Goal: Information Seeking & Learning: Learn about a topic

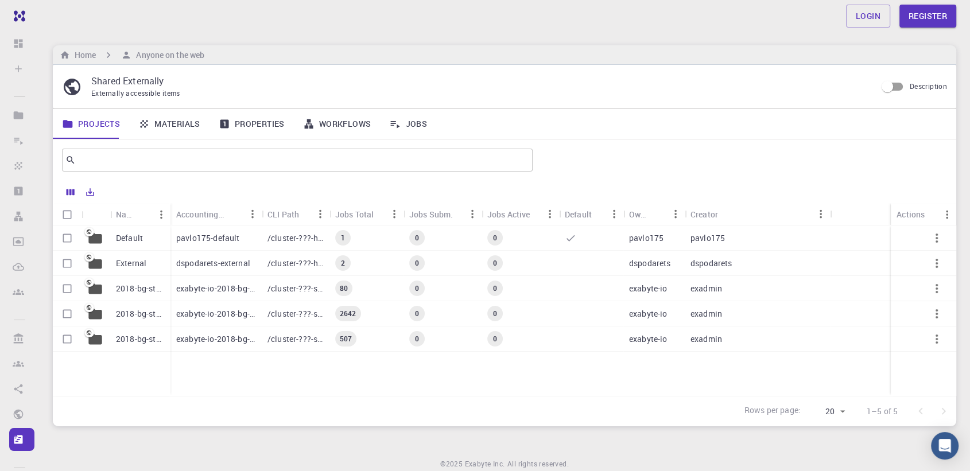
click at [126, 233] on p "Default" at bounding box center [129, 237] width 27 height 11
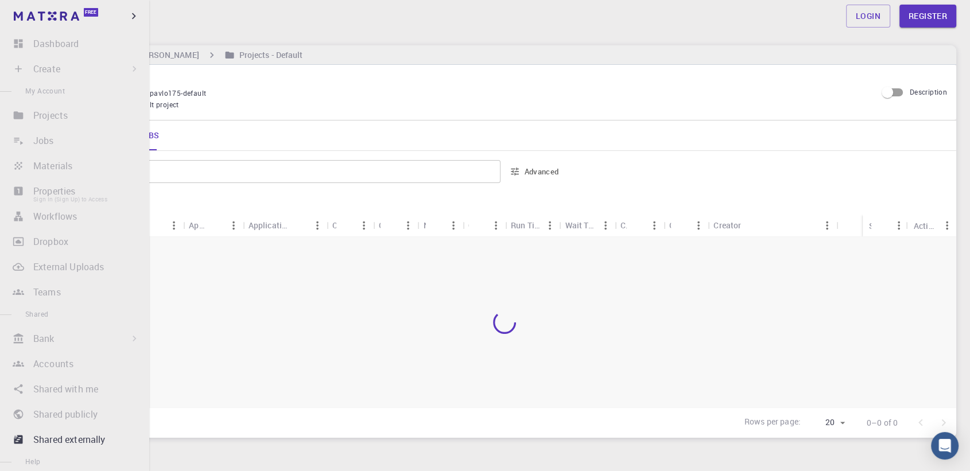
click at [44, 180] on li "Properties Sign In (Sign Up) to Access" at bounding box center [74, 191] width 149 height 23
click at [42, 248] on li "Bank Sign In (Sign Up) to Access Materials Workflows" at bounding box center [74, 259] width 149 height 23
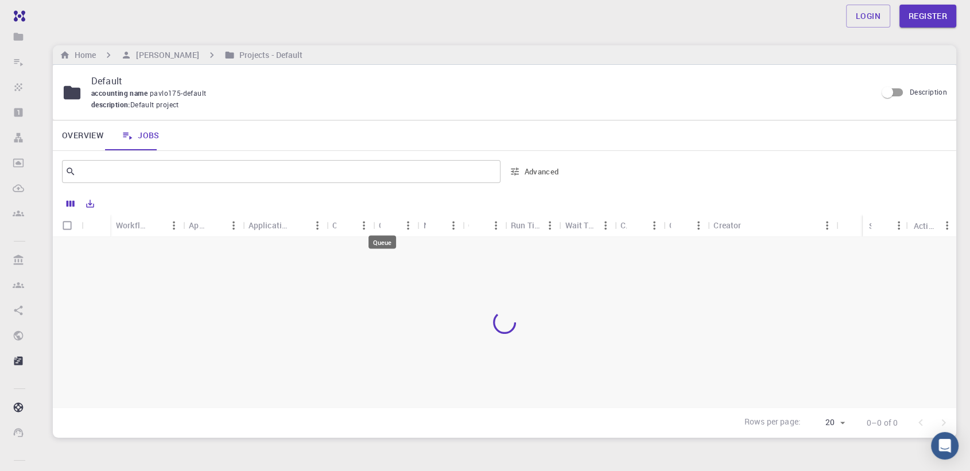
scroll to position [40, 0]
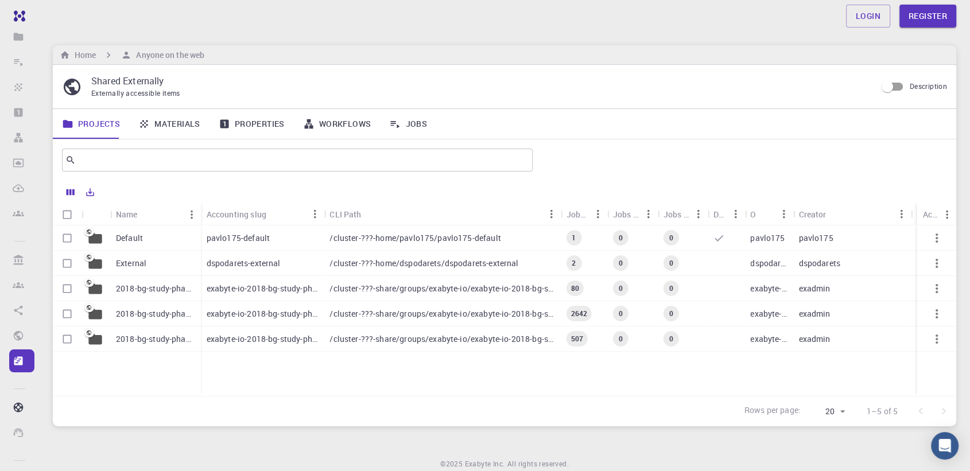
click at [156, 326] on div "2018-bg-study-phase-I" at bounding box center [155, 338] width 91 height 25
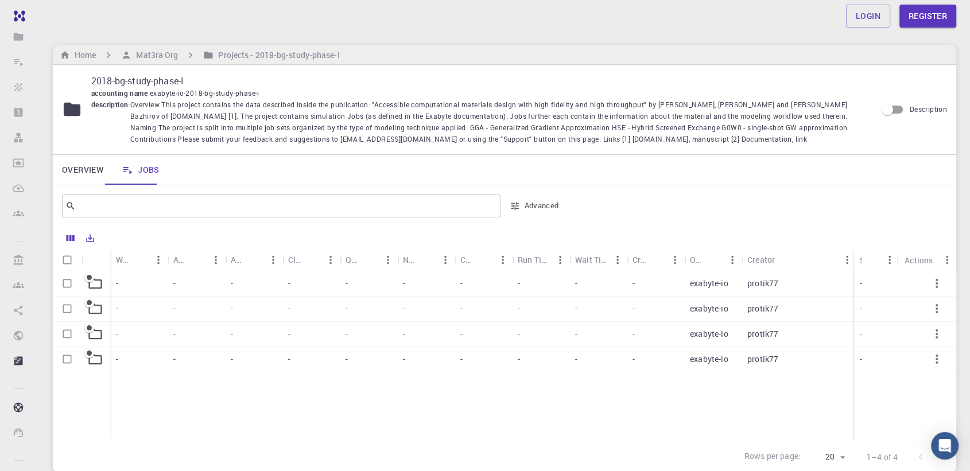
click at [120, 271] on div "-" at bounding box center [138, 283] width 57 height 25
click at [97, 271] on div at bounding box center [504, 351] width 903 height 161
